Goal: Task Accomplishment & Management: Use online tool/utility

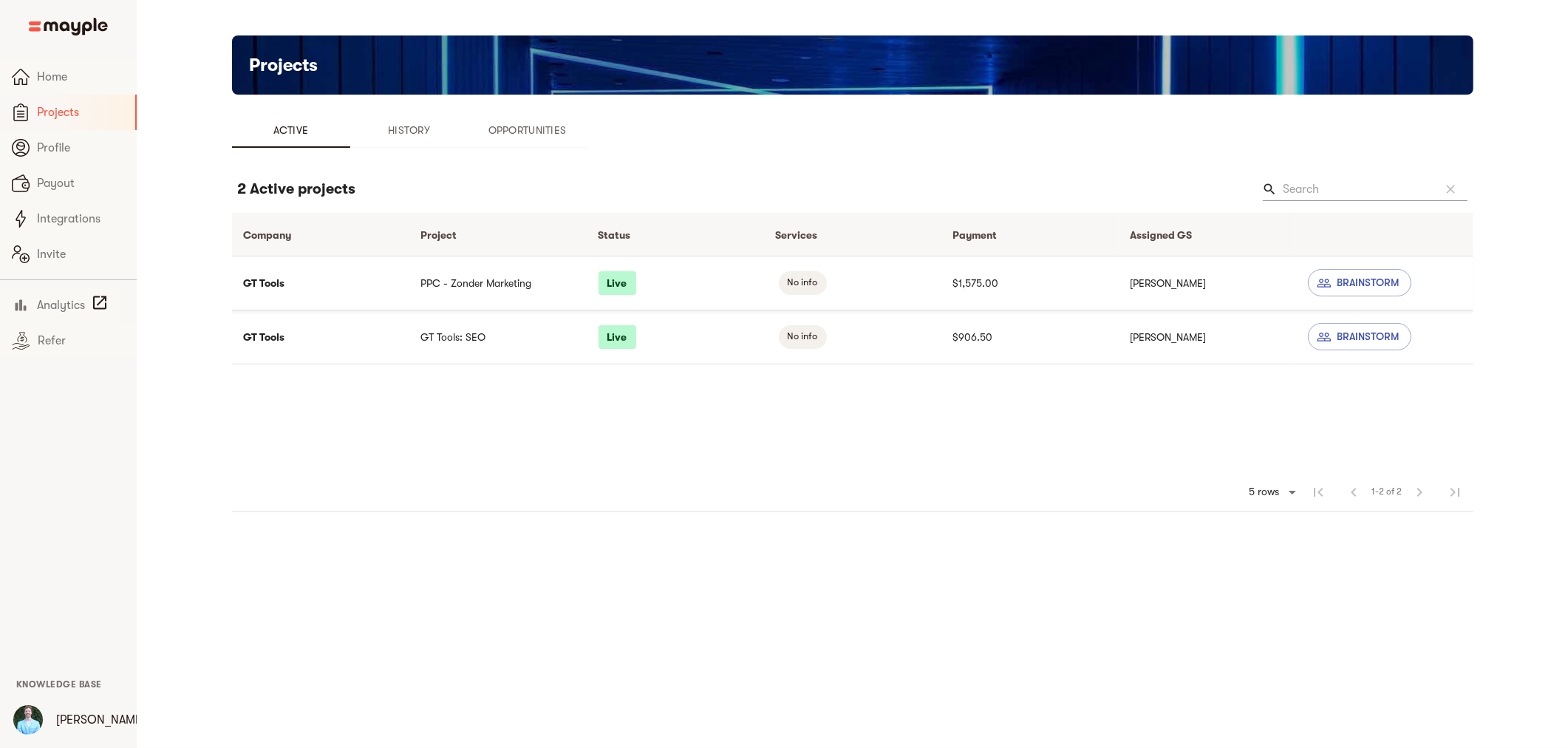
click at [455, 282] on td "PPC - Zonder Marketing" at bounding box center [497, 282] width 177 height 54
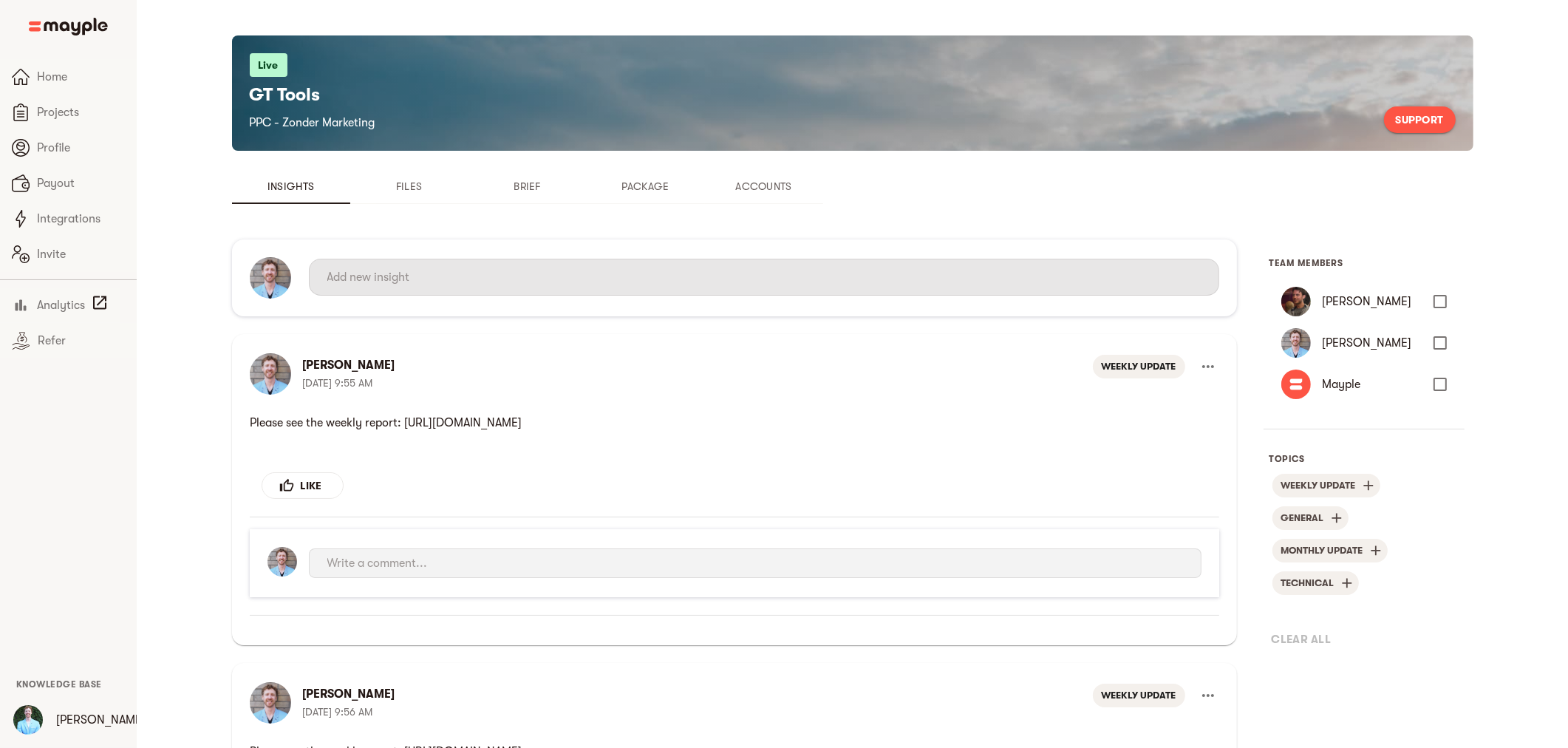
click at [522, 273] on input "text" at bounding box center [764, 277] width 873 height 24
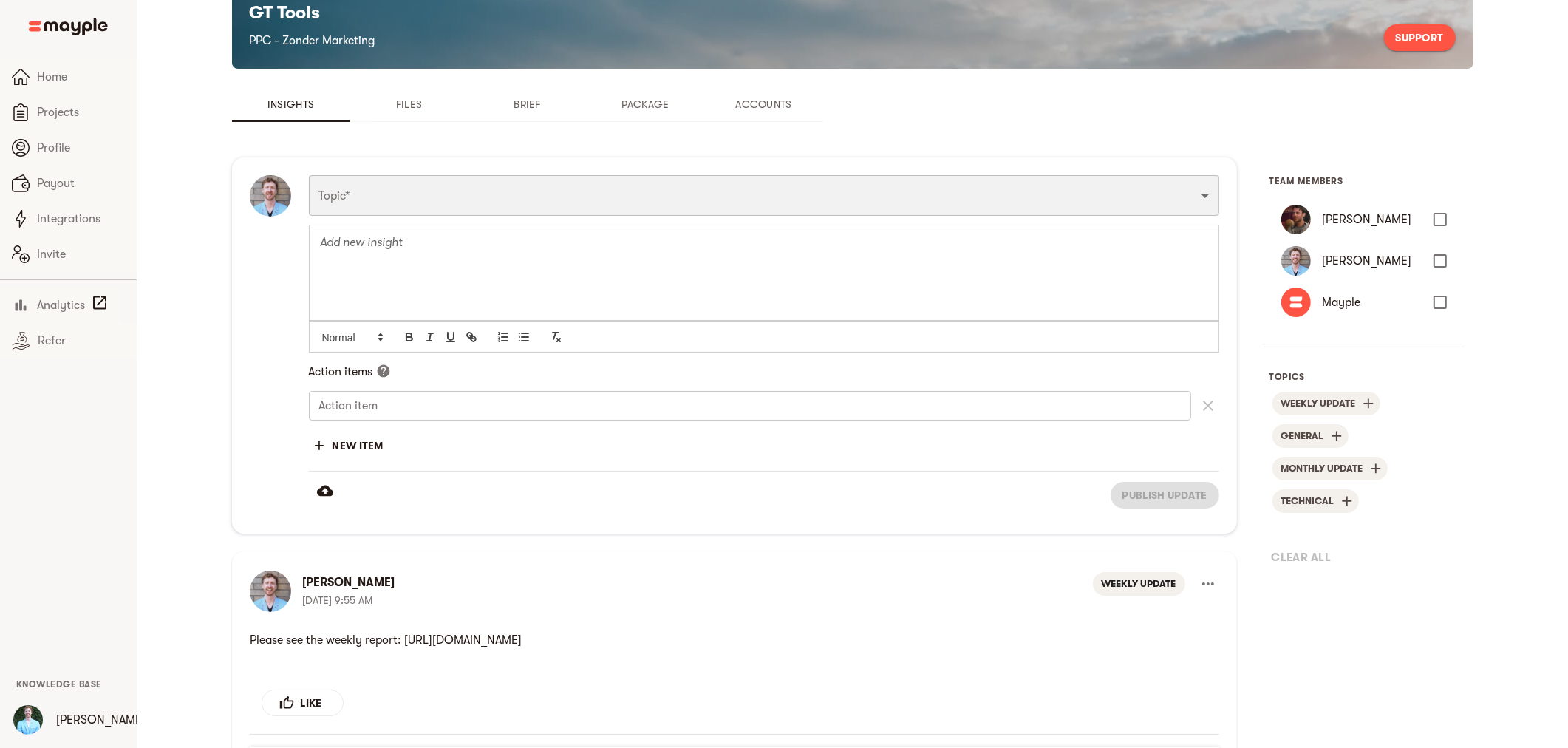
click at [470, 199] on select "Funnel Content Performance General Creatives Targeting Budget Technical Weekly …" at bounding box center [764, 195] width 910 height 40
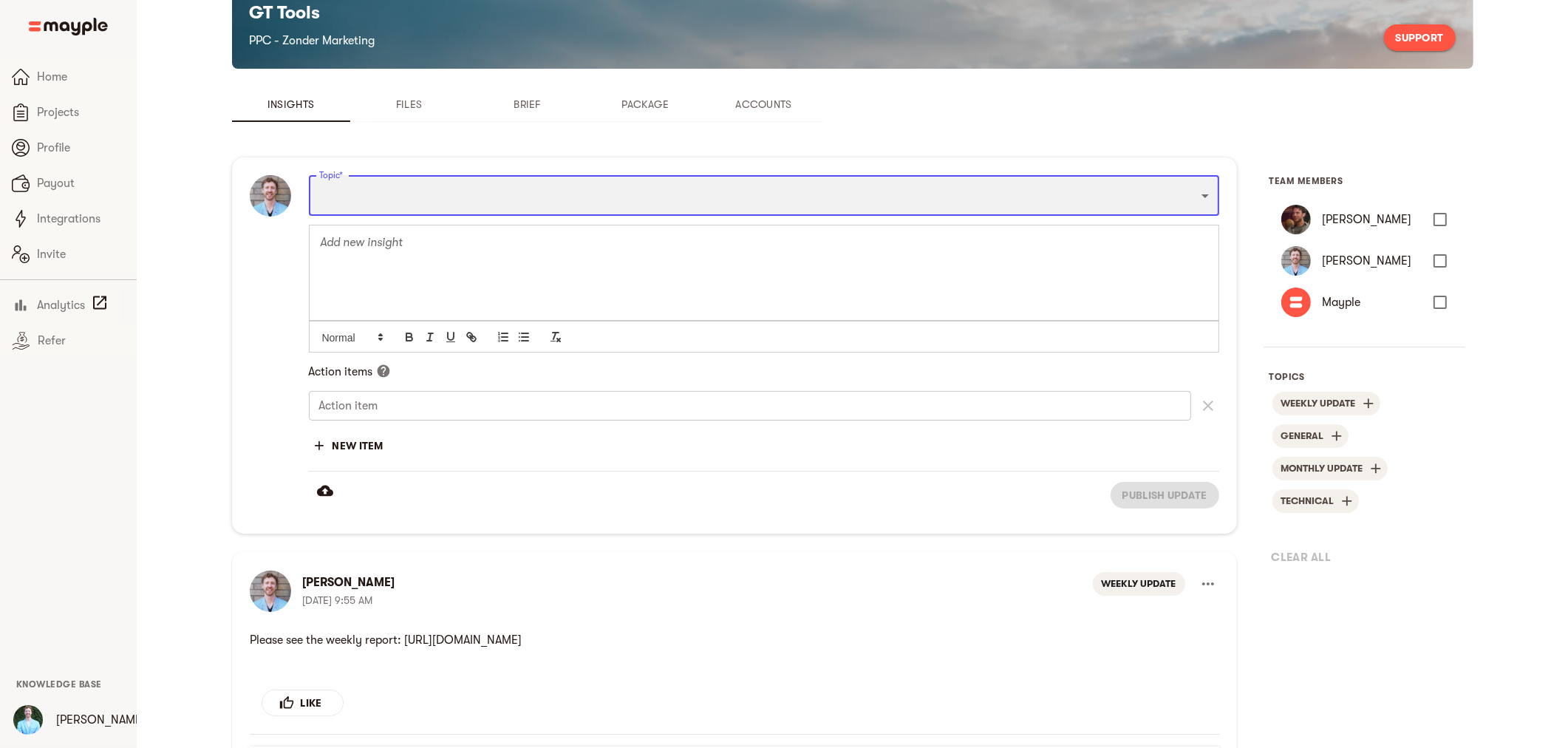
select select "WEEKLY_UPDATE"
click at [309, 175] on select "Funnel Content Performance General Creatives Targeting Budget Technical Weekly …" at bounding box center [764, 195] width 910 height 40
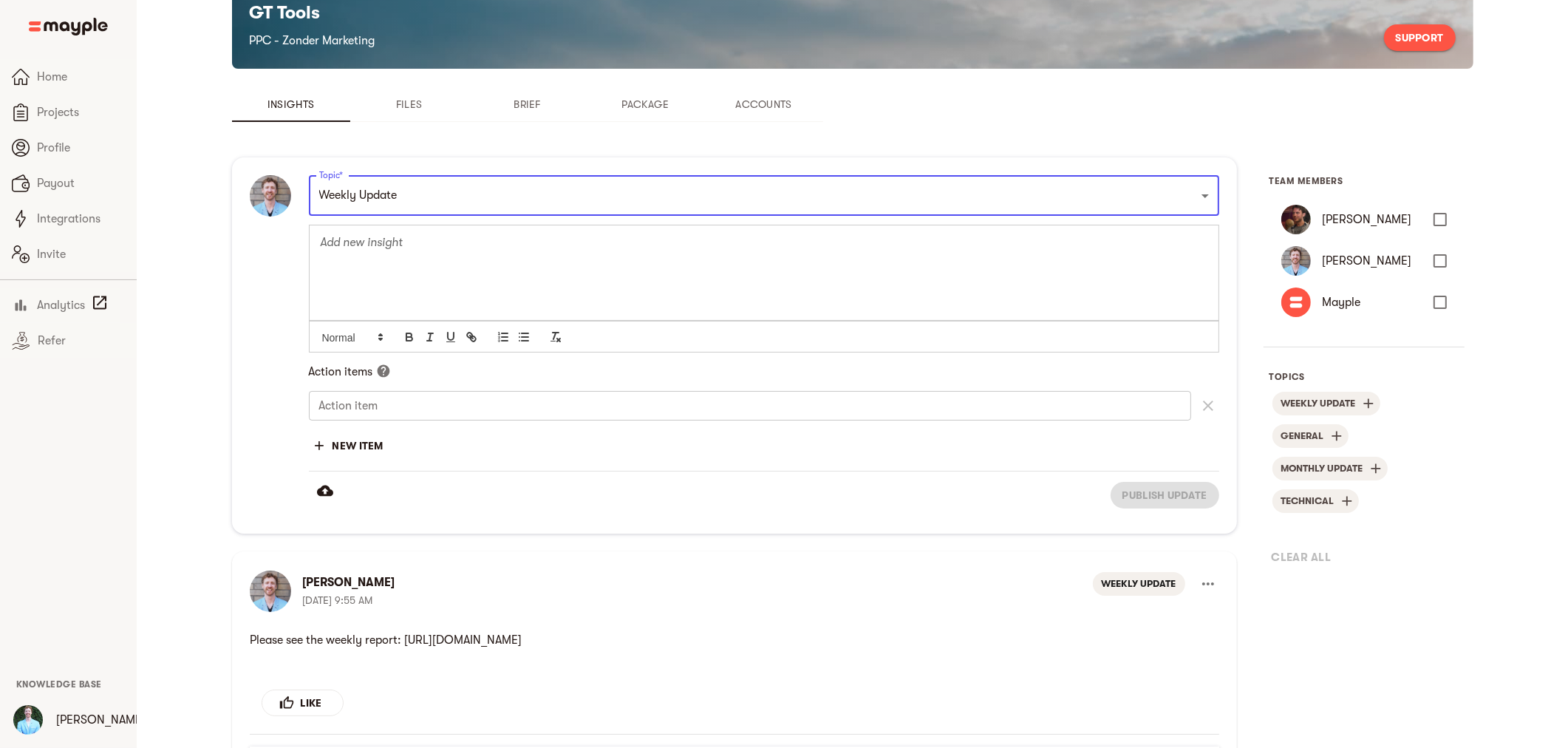
click at [869, 639] on p "Please see the weekly report: [URL][DOMAIN_NAME]" at bounding box center [733, 639] width 969 height 29
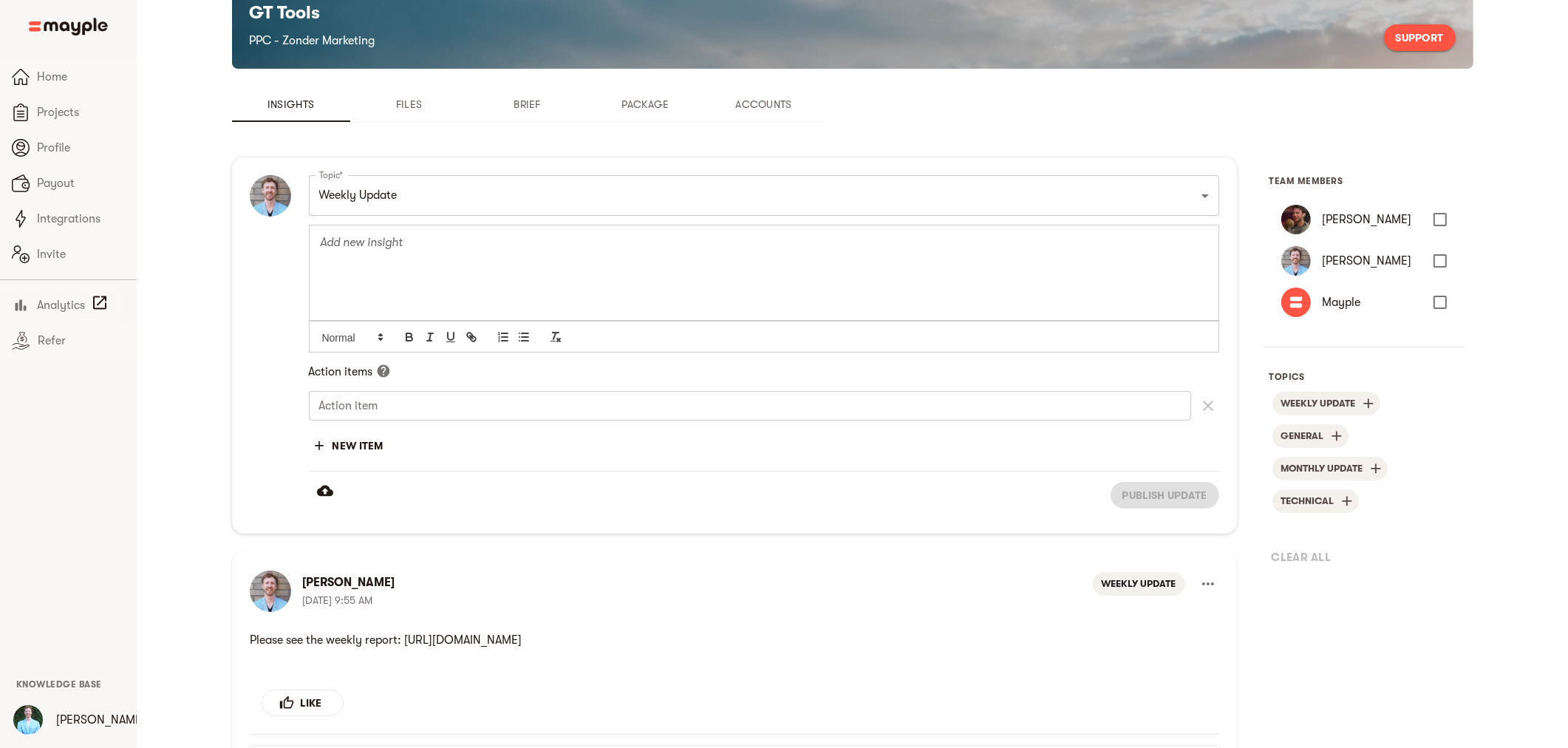
click at [869, 639] on p "Please see the weekly report: [URL][DOMAIN_NAME]" at bounding box center [733, 639] width 969 height 29
copy p "Please see the weekly report: [URL][DOMAIN_NAME]"
click at [527, 255] on div at bounding box center [764, 272] width 909 height 95
click at [1168, 499] on span "Publish update" at bounding box center [1164, 495] width 85 height 18
